Goal: Information Seeking & Learning: Learn about a topic

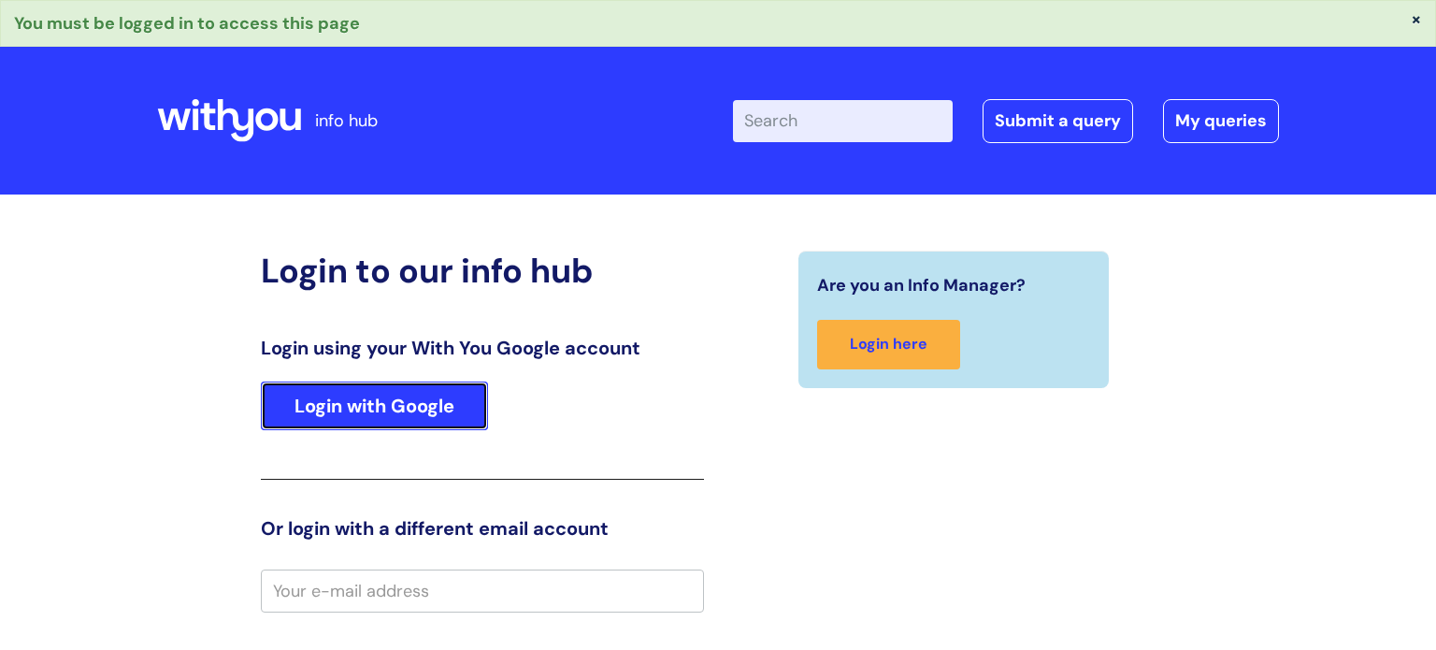
click at [441, 426] on link "Login with Google" at bounding box center [374, 405] width 227 height 49
